Goal: Check status: Check status

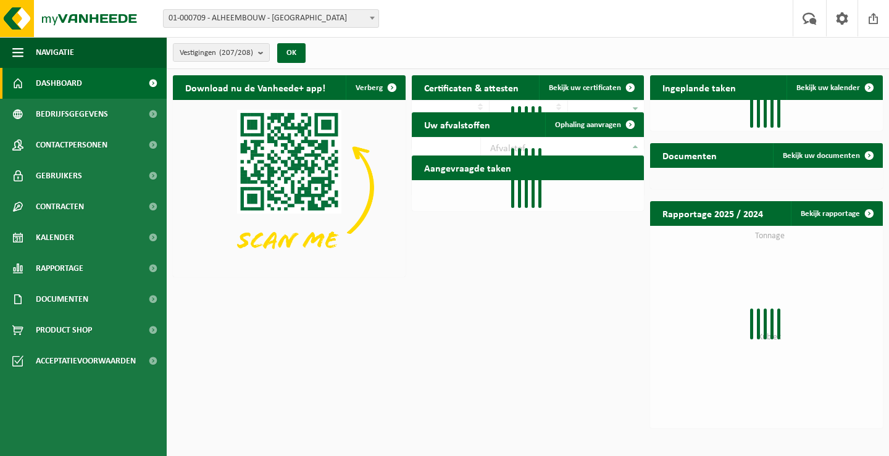
click at [365, 17] on span "01-000709 - ALHEEMBOUW - [GEOGRAPHIC_DATA]" at bounding box center [271, 18] width 215 height 17
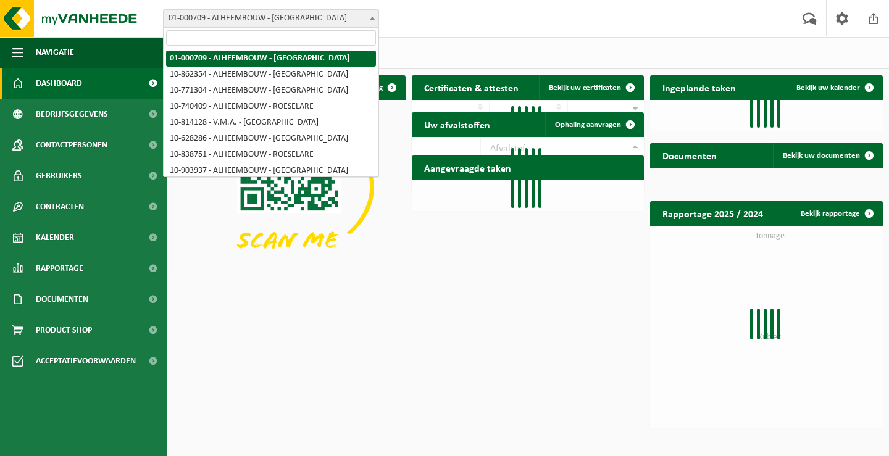
click at [339, 45] on input "search" at bounding box center [271, 37] width 210 height 15
click at [344, 37] on input "search" at bounding box center [271, 37] width 210 height 15
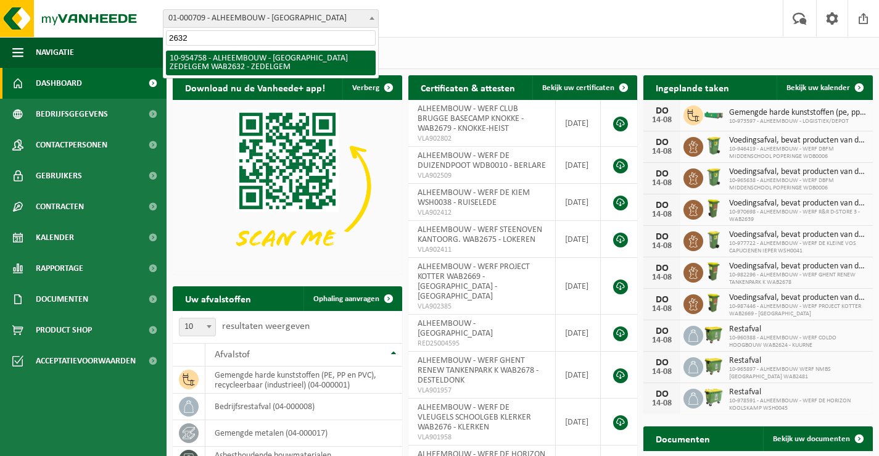
type input "2632"
select select "143965"
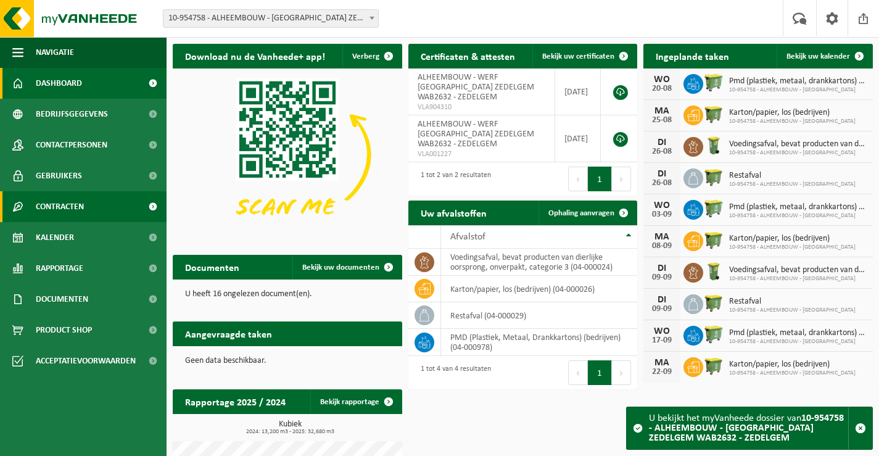
click at [80, 207] on span "Contracten" at bounding box center [60, 206] width 48 height 31
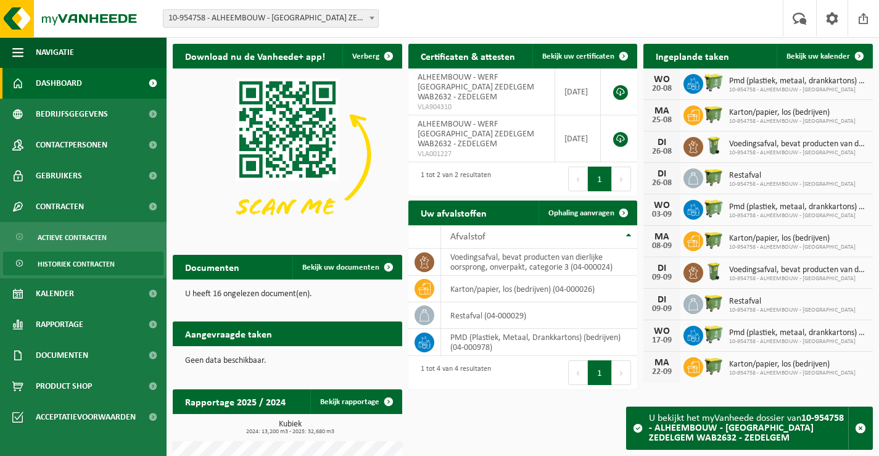
click at [105, 263] on span "Historiek contracten" at bounding box center [76, 263] width 77 height 23
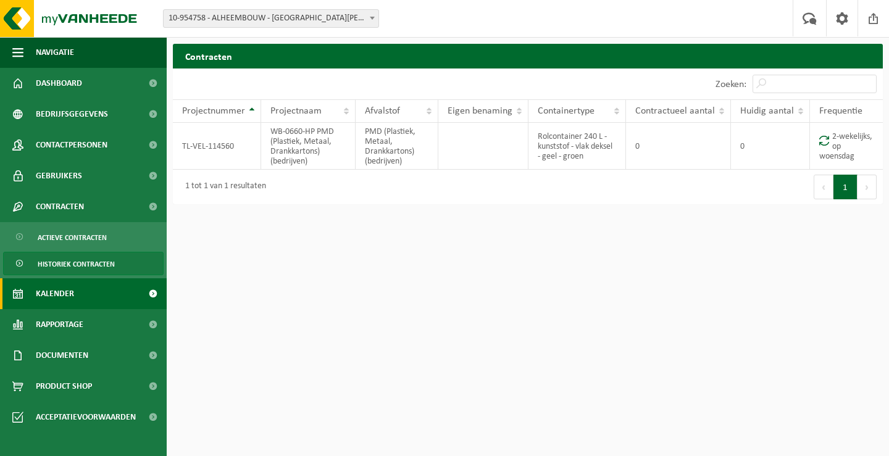
click at [110, 292] on link "Kalender" at bounding box center [83, 293] width 167 height 31
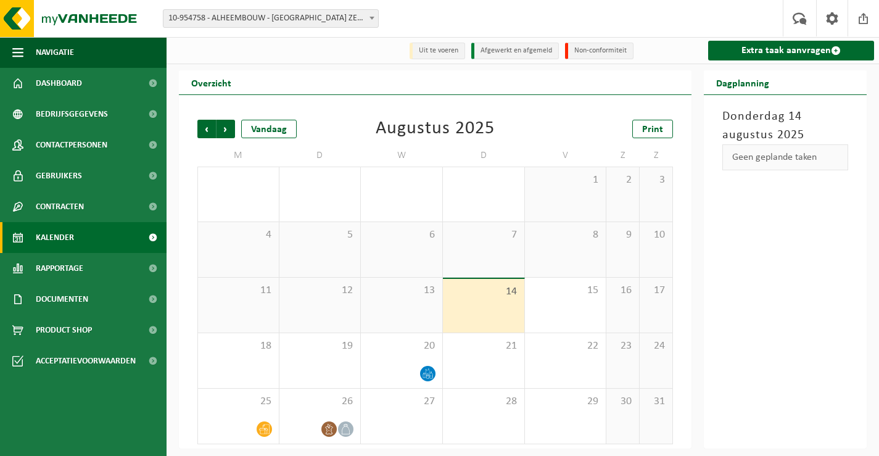
scroll to position [1, 0]
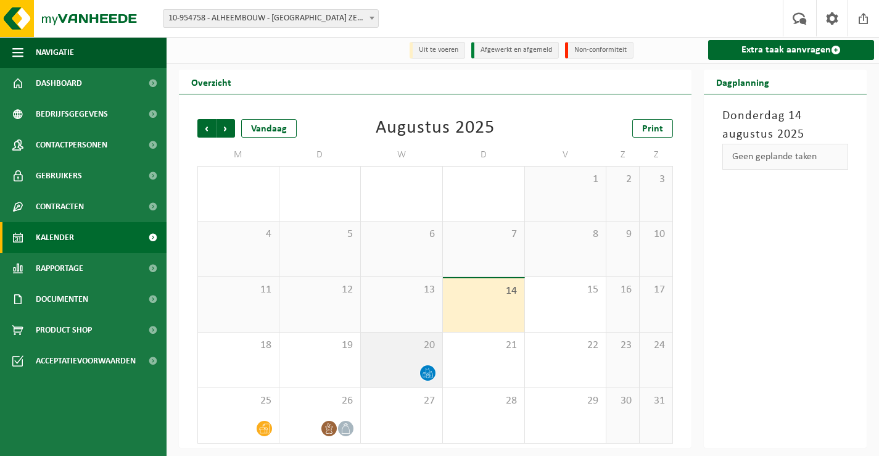
click at [391, 354] on div "20" at bounding box center [401, 360] width 81 height 55
